Goal: Find specific page/section: Find specific page/section

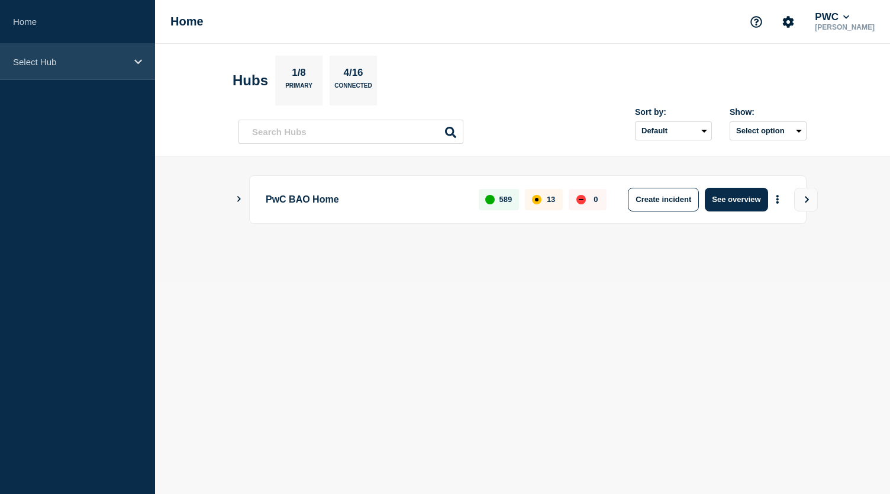
click at [137, 63] on icon at bounding box center [138, 61] width 8 height 9
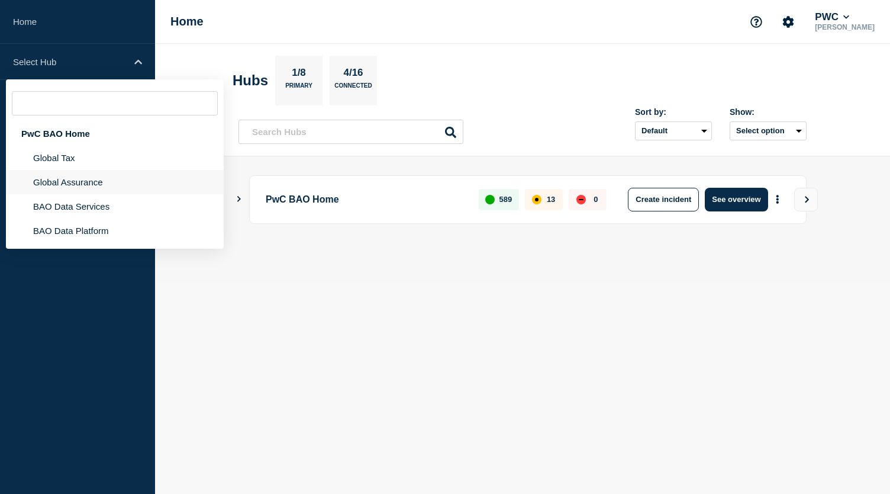
click at [67, 186] on li "Global Assurance" at bounding box center [115, 182] width 218 height 24
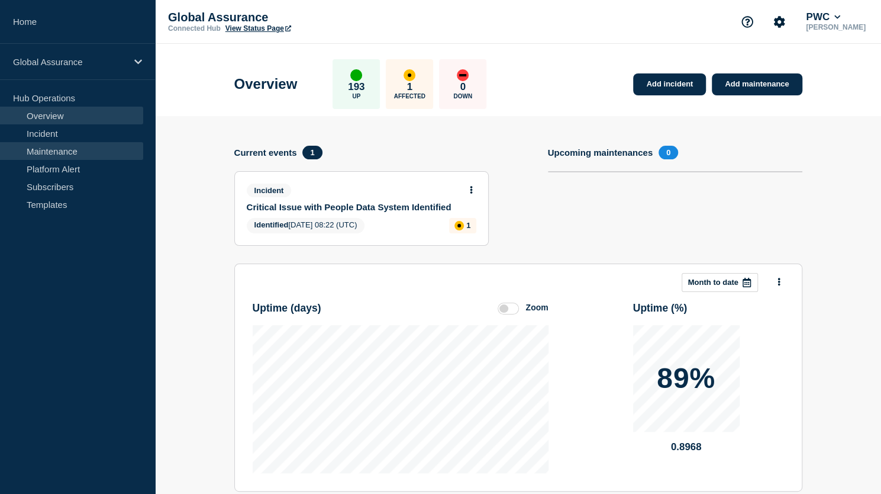
click at [54, 153] on link "Maintenance" at bounding box center [71, 151] width 143 height 18
